Goal: Find specific page/section: Find specific page/section

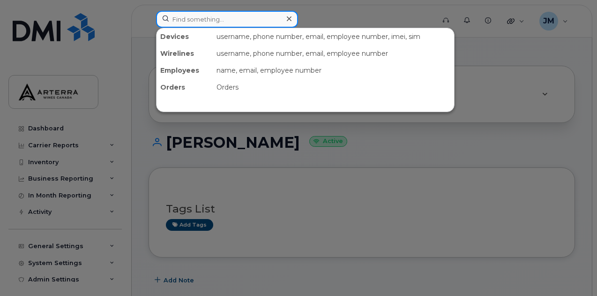
click at [202, 18] on input at bounding box center [227, 19] width 142 height 17
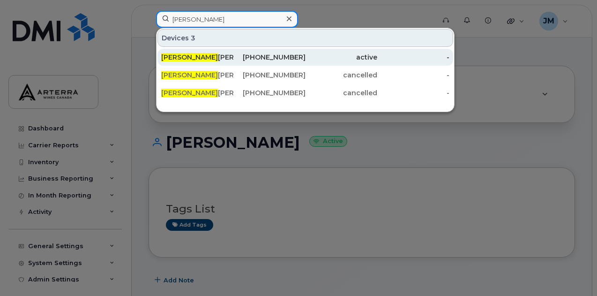
type input "[PERSON_NAME]"
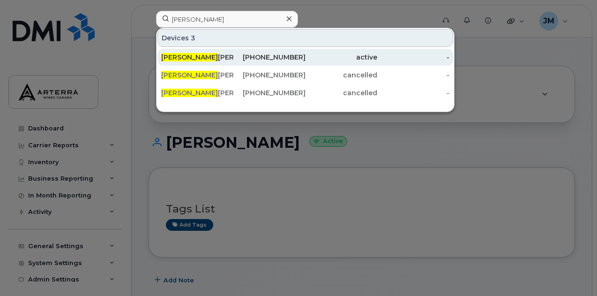
click at [178, 59] on span "[PERSON_NAME]" at bounding box center [189, 57] width 57 height 8
